Goal: Task Accomplishment & Management: Manage account settings

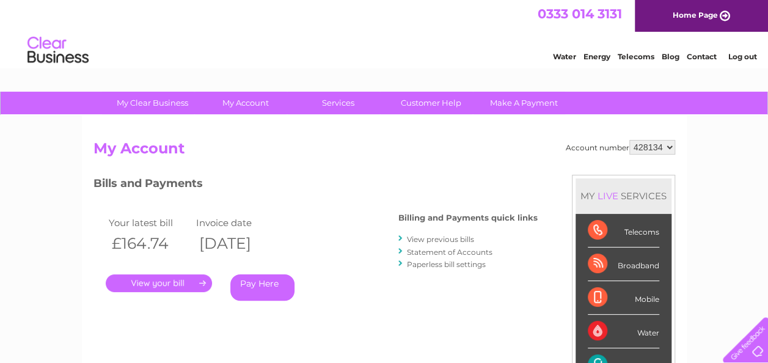
click at [671, 144] on select "428107 428134" at bounding box center [653, 147] width 46 height 15
select select "428107"
click at [630, 140] on select "428107 428134" at bounding box center [653, 147] width 46 height 15
click at [158, 279] on link "." at bounding box center [159, 283] width 106 height 18
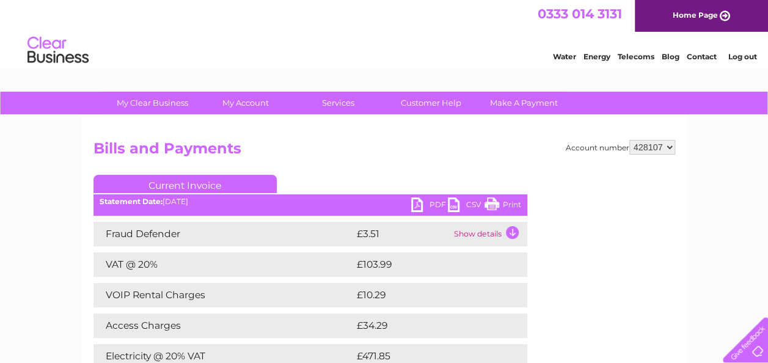
click at [438, 202] on link "PDF" at bounding box center [429, 206] width 37 height 18
